Goal: Check status: Check status

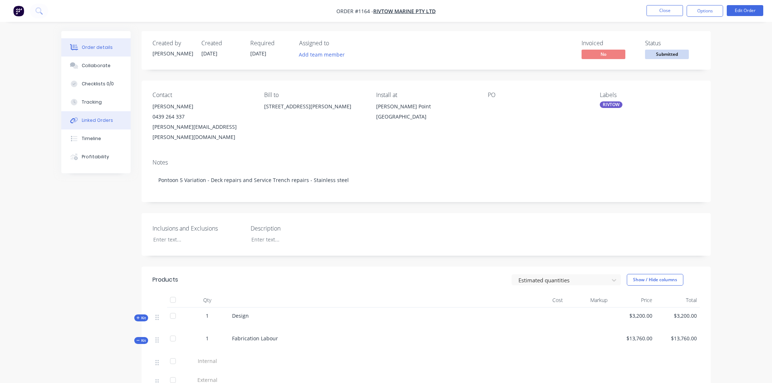
scroll to position [202, 0]
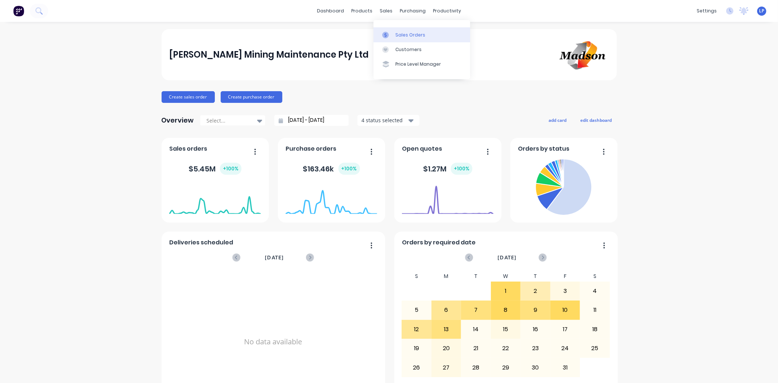
click at [394, 33] on link "Sales Orders" at bounding box center [422, 34] width 97 height 15
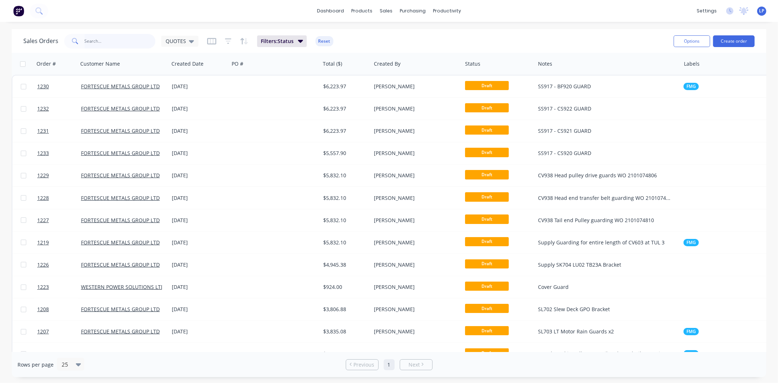
click at [99, 39] on input "text" at bounding box center [120, 41] width 71 height 15
type input "pontoon"
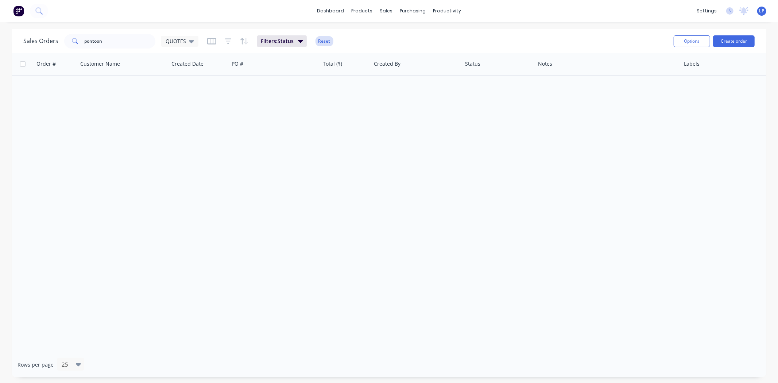
click at [325, 39] on button "Reset" at bounding box center [325, 41] width 18 height 10
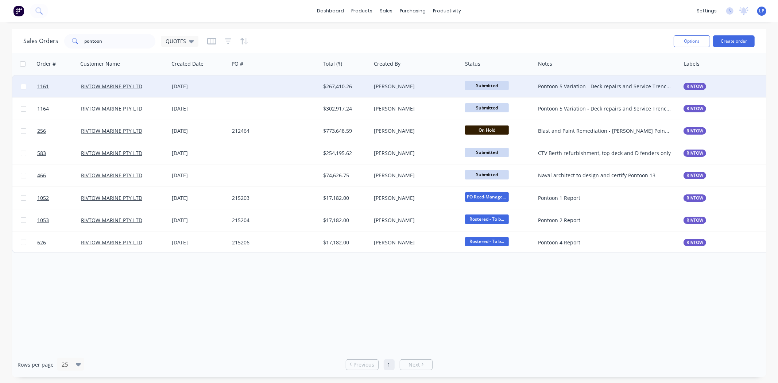
click at [534, 87] on div "Submitted" at bounding box center [498, 87] width 73 height 22
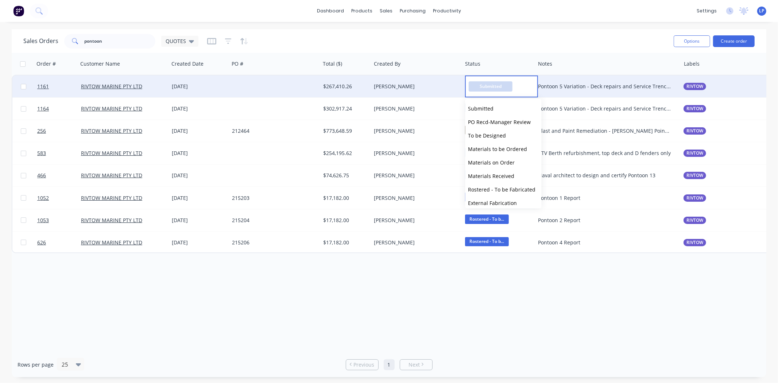
click at [364, 90] on div "$267,410.26" at bounding box center [345, 87] width 51 height 22
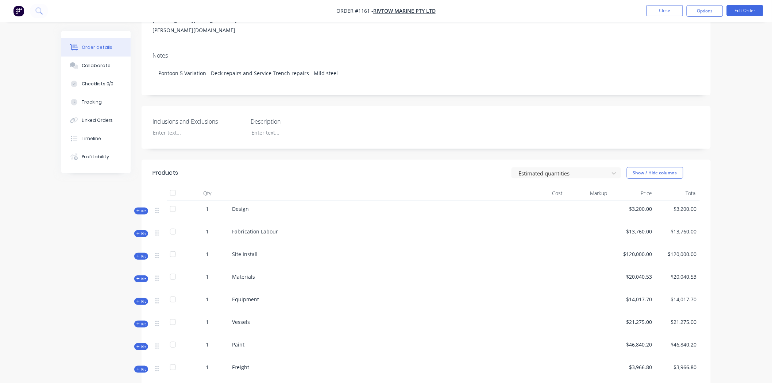
scroll to position [121, 0]
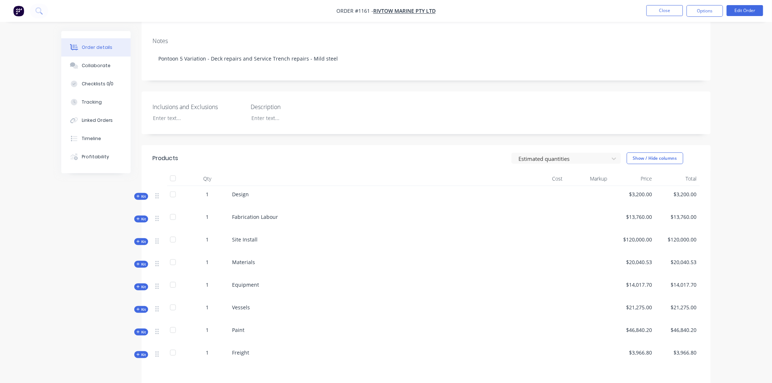
click at [136, 216] on button "Kit" at bounding box center [141, 219] width 14 height 7
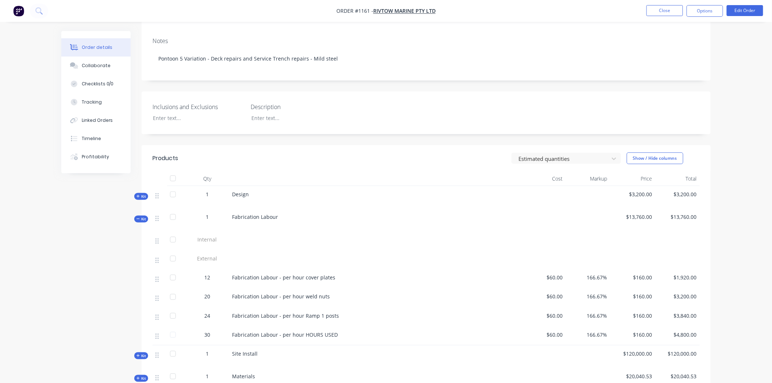
click at [136, 216] on button "Kit" at bounding box center [141, 219] width 14 height 7
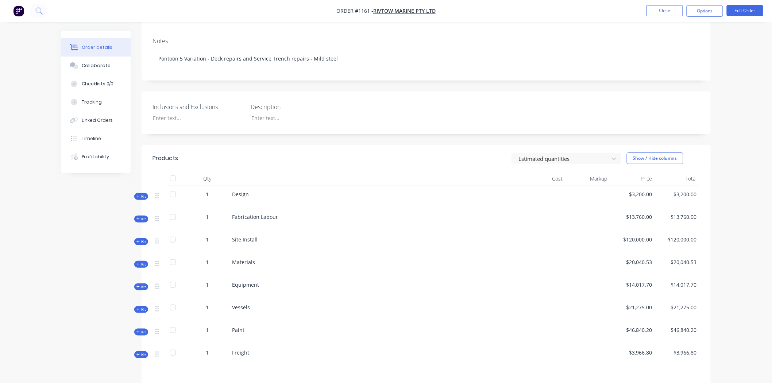
click at [145, 329] on span "Kit" at bounding box center [140, 331] width 9 height 5
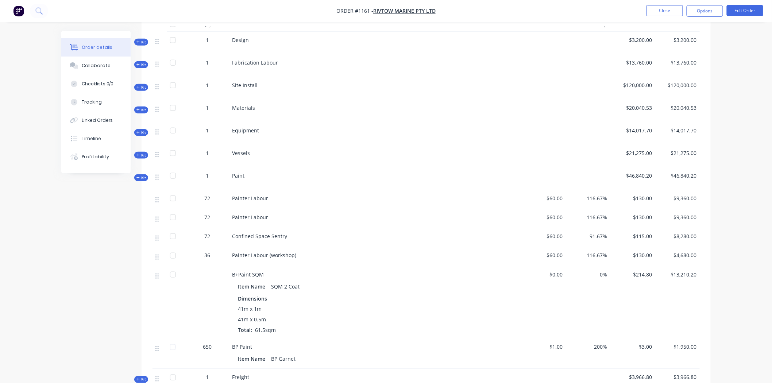
scroll to position [283, 0]
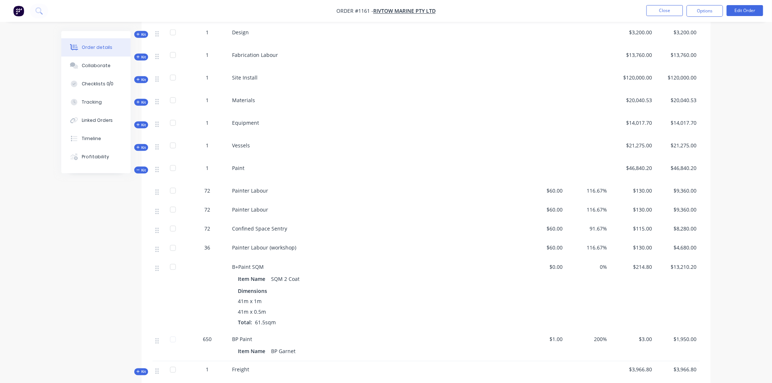
click at [139, 78] on icon "button" at bounding box center [137, 80] width 3 height 4
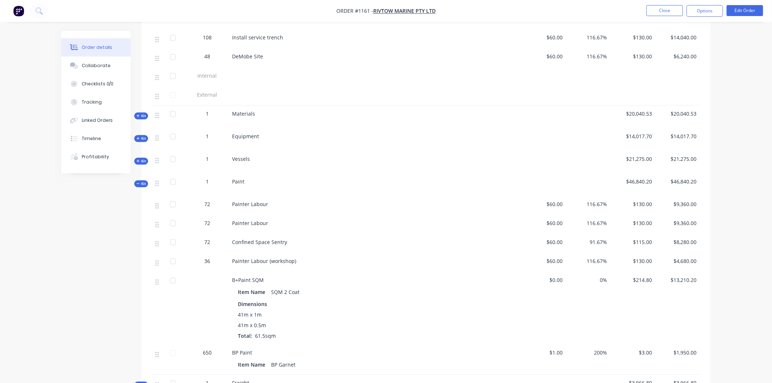
scroll to position [648, 0]
